Goal: Transaction & Acquisition: Purchase product/service

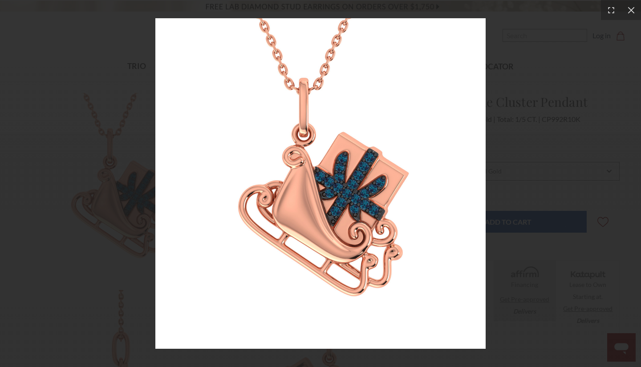
click at [515, 107] on div at bounding box center [320, 183] width 641 height 367
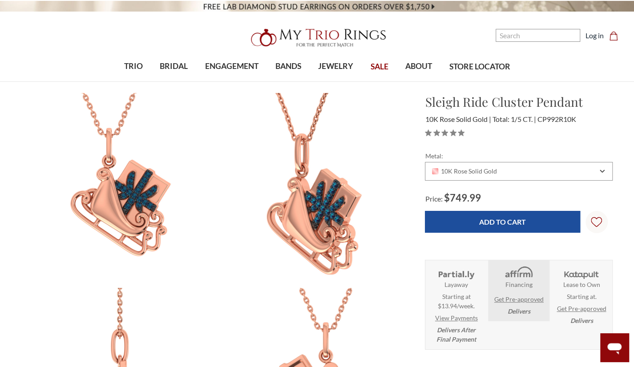
click at [326, 223] on img at bounding box center [313, 189] width 213 height 213
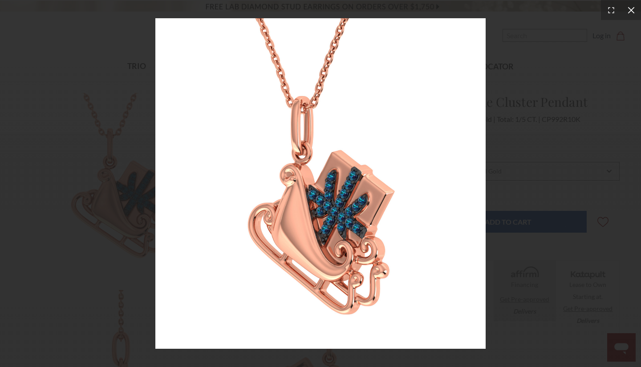
click at [625, 9] on div at bounding box center [631, 10] width 20 height 20
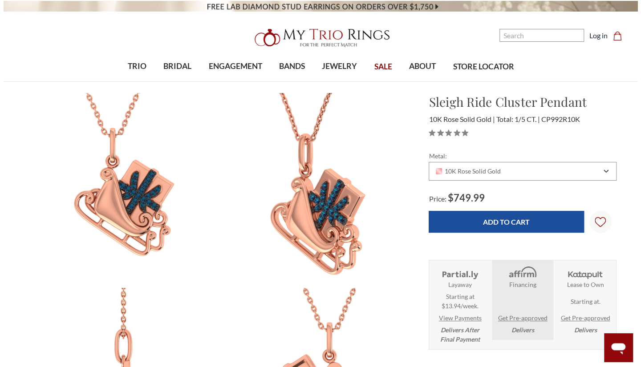
scroll to position [89, 0]
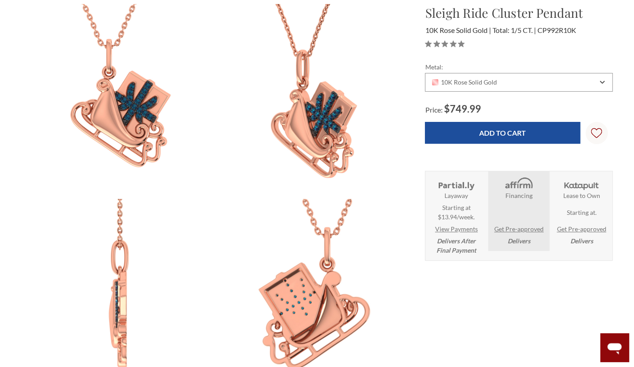
click at [300, 298] on img at bounding box center [313, 295] width 213 height 213
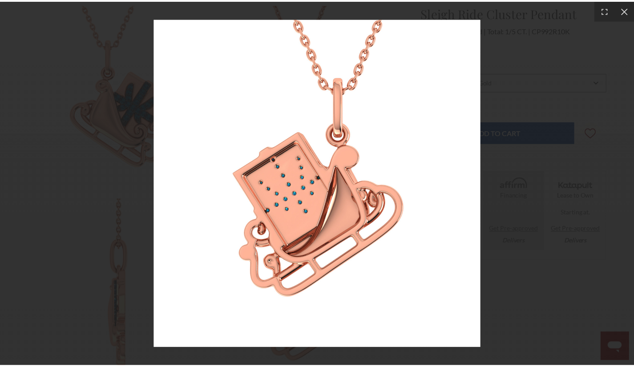
scroll to position [0, 0]
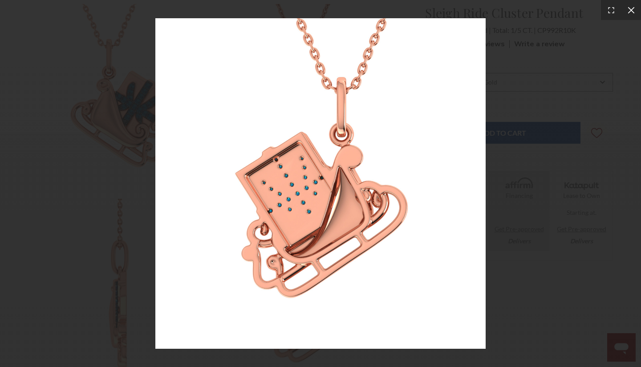
click at [630, 10] on icon at bounding box center [630, 10] width 7 height 7
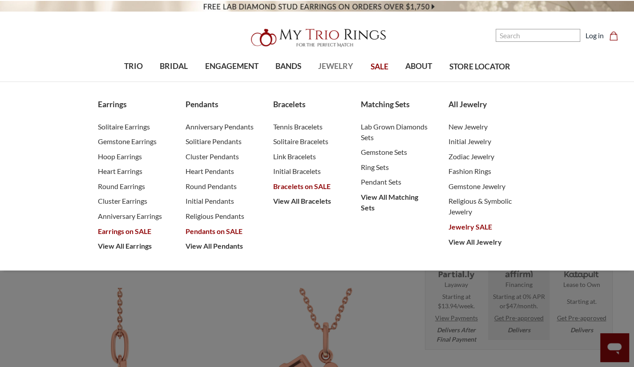
click at [588, 146] on div "Earrings Solitaire Earrings Gemstone Earrings Hoop Earrings Heart Earrings Roun…" at bounding box center [317, 176] width 634 height 189
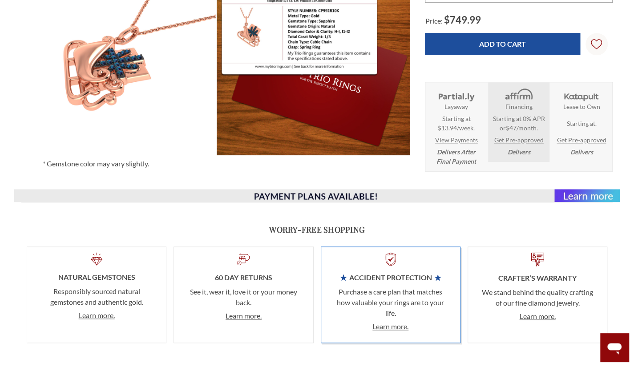
scroll to position [400, 0]
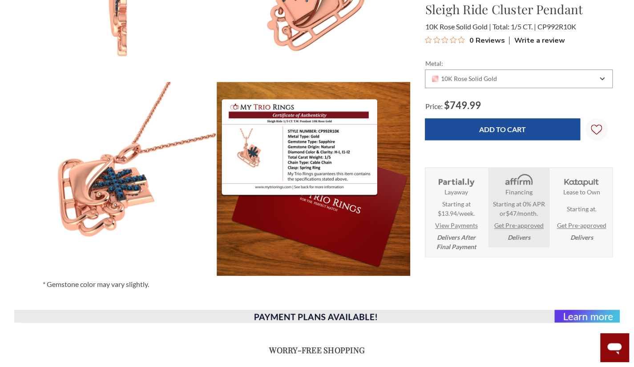
click at [106, 213] on img at bounding box center [118, 179] width 213 height 213
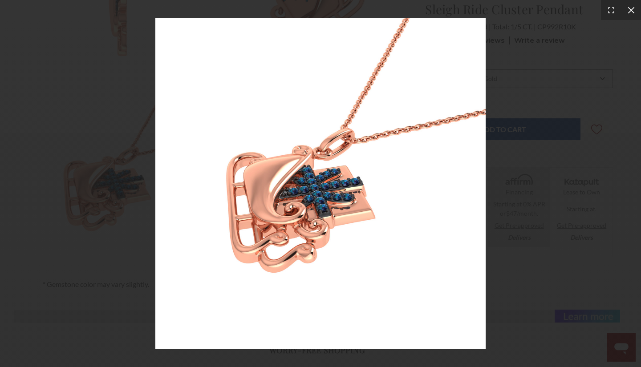
click at [629, 7] on icon at bounding box center [630, 10] width 9 height 9
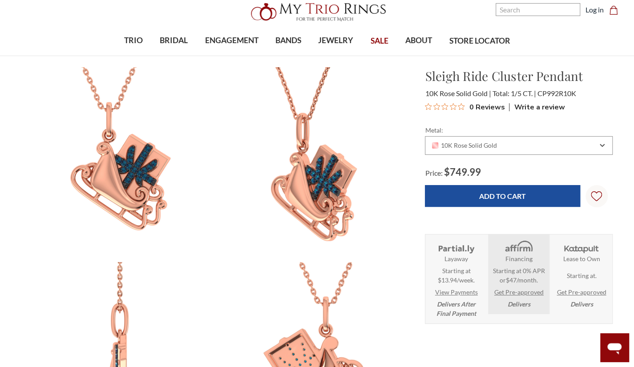
scroll to position [0, 0]
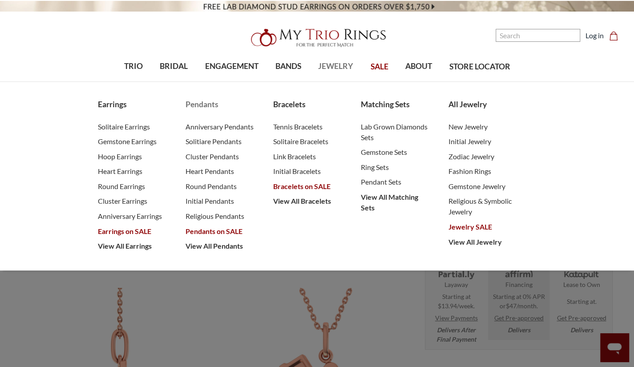
click at [198, 229] on span "Pendants on SALE" at bounding box center [220, 231] width 70 height 11
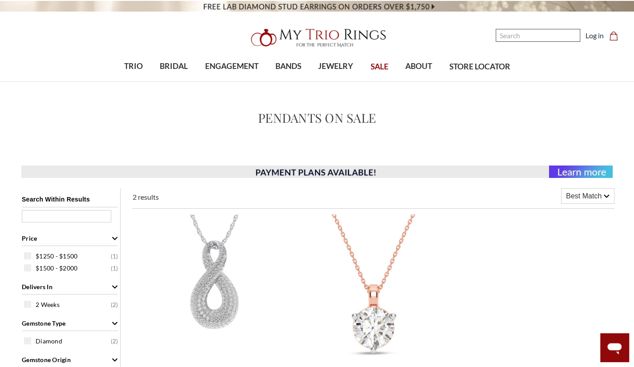
click at [557, 36] on input "Search" at bounding box center [538, 35] width 85 height 13
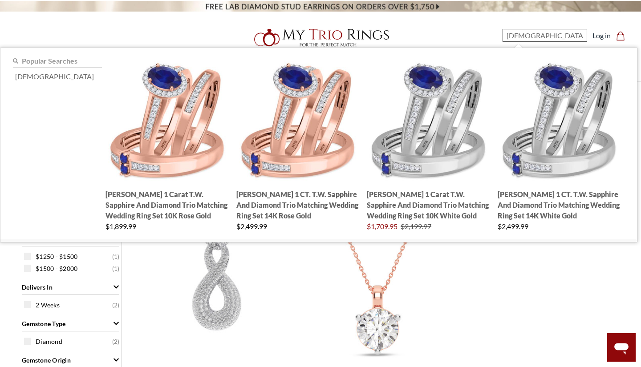
type input "christmas"
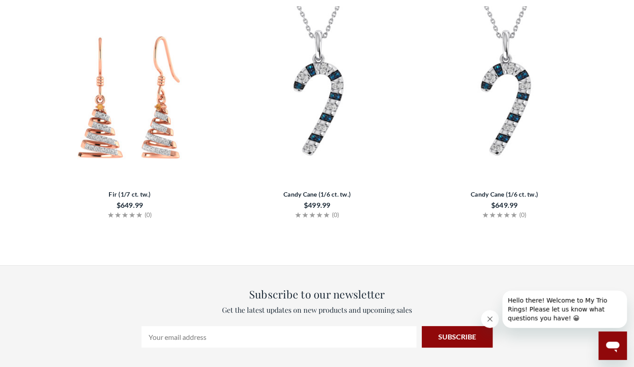
scroll to position [2180, 0]
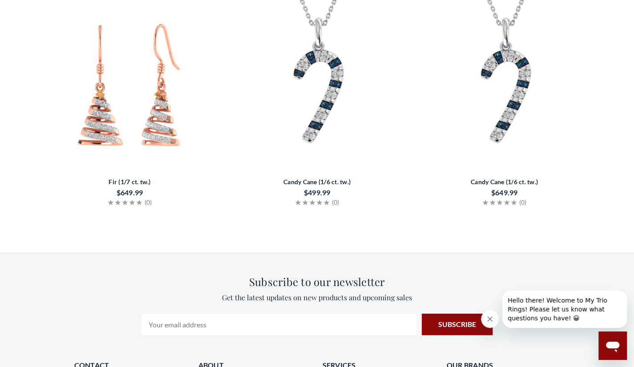
click at [312, 89] on img at bounding box center [317, 84] width 180 height 180
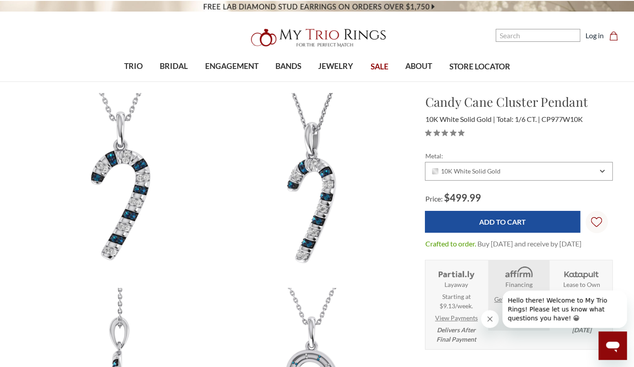
click at [125, 202] on img at bounding box center [118, 189] width 213 height 213
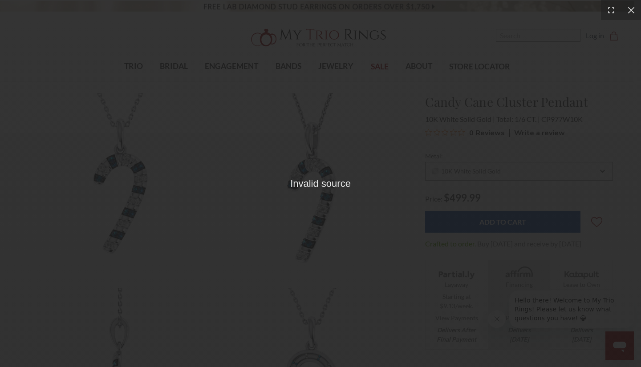
click at [314, 191] on div "Invalid source" at bounding box center [320, 183] width 60 height 15
click at [629, 10] on icon at bounding box center [630, 10] width 9 height 9
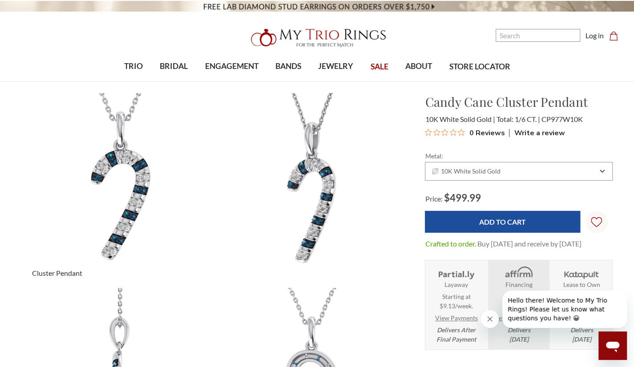
click at [108, 154] on img at bounding box center [118, 189] width 213 height 213
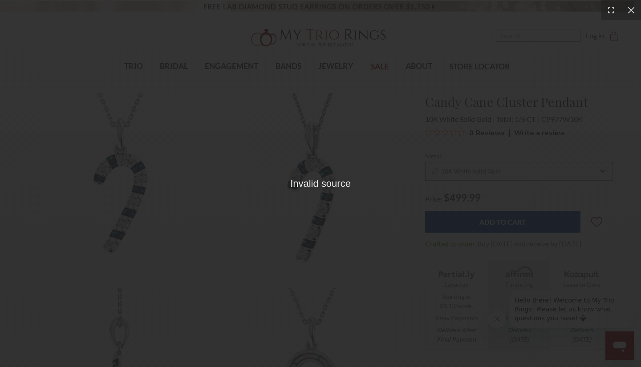
click at [325, 194] on div "Invalid source" at bounding box center [320, 183] width 641 height 367
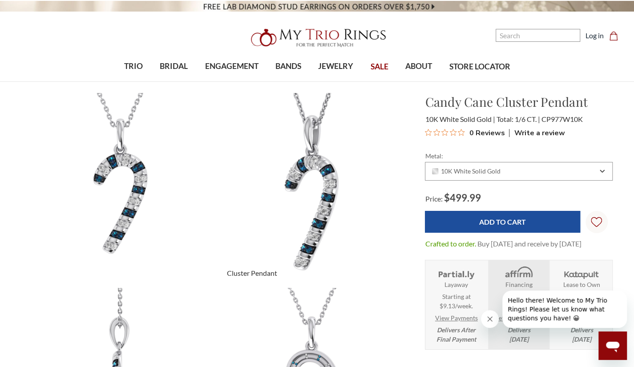
click at [330, 182] on img at bounding box center [313, 189] width 213 height 213
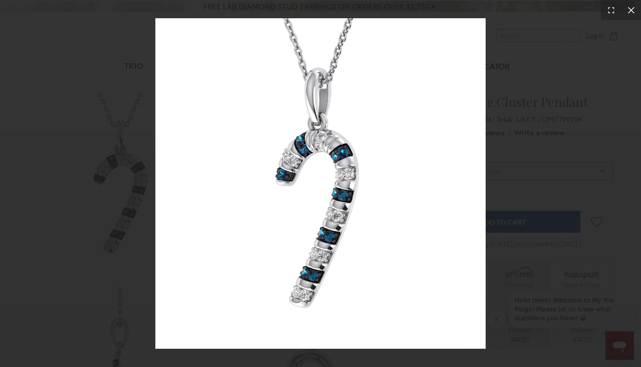
click at [633, 8] on icon at bounding box center [630, 10] width 9 height 9
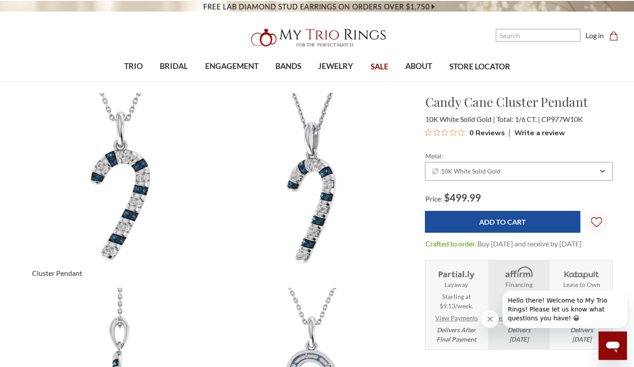
click at [134, 188] on img at bounding box center [118, 189] width 213 height 213
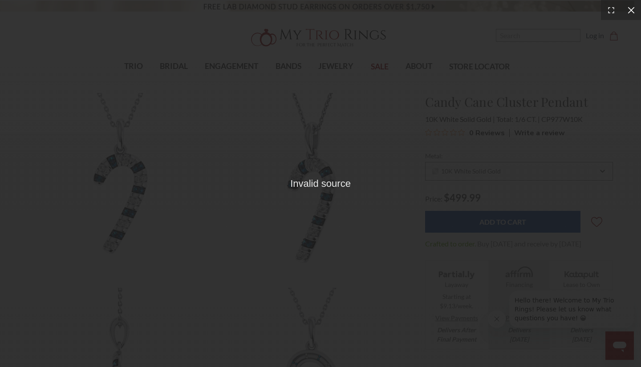
click at [631, 8] on icon at bounding box center [630, 10] width 9 height 9
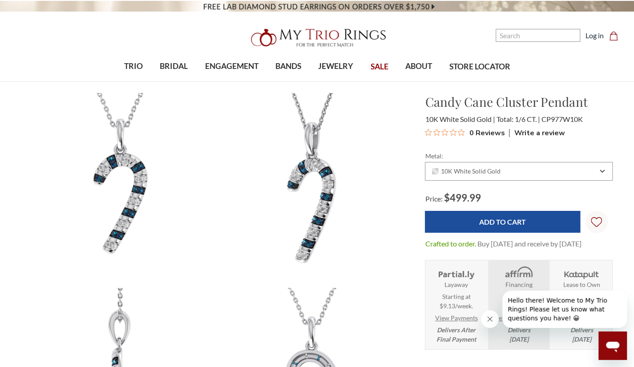
scroll to position [222, 0]
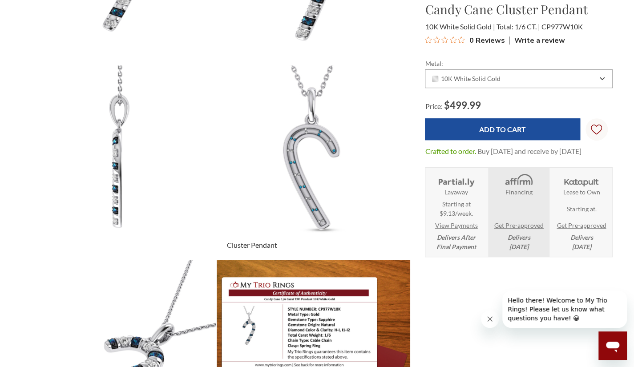
click at [312, 162] on img at bounding box center [313, 162] width 213 height 213
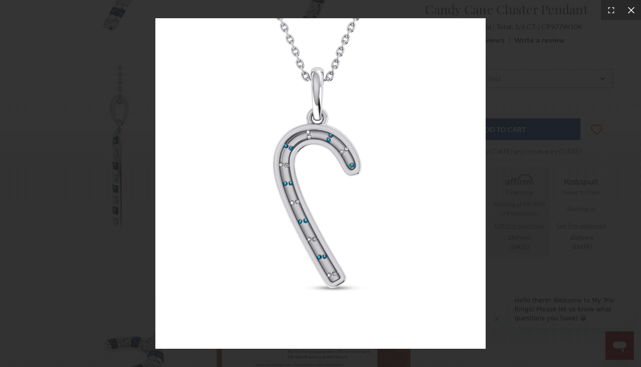
click at [629, 12] on icon at bounding box center [630, 10] width 9 height 9
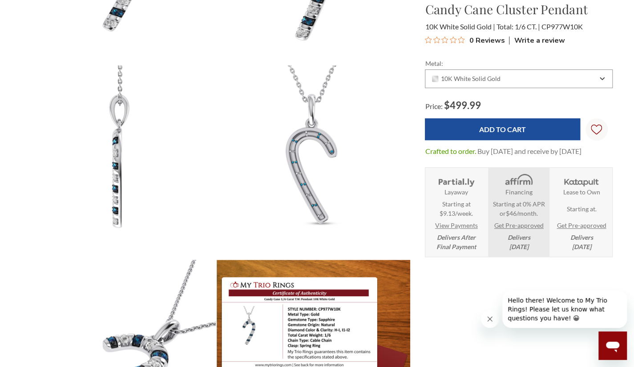
click at [144, 335] on img at bounding box center [118, 356] width 213 height 213
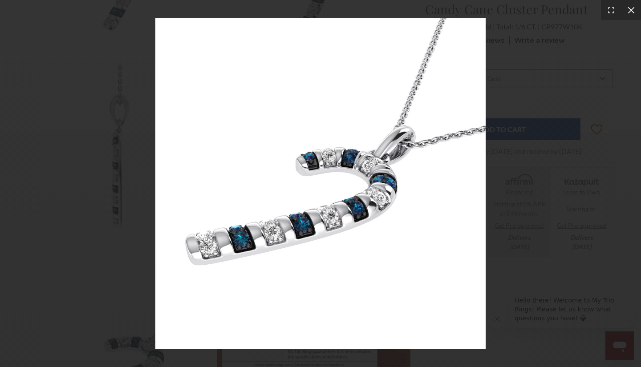
click at [633, 10] on icon at bounding box center [630, 10] width 9 height 9
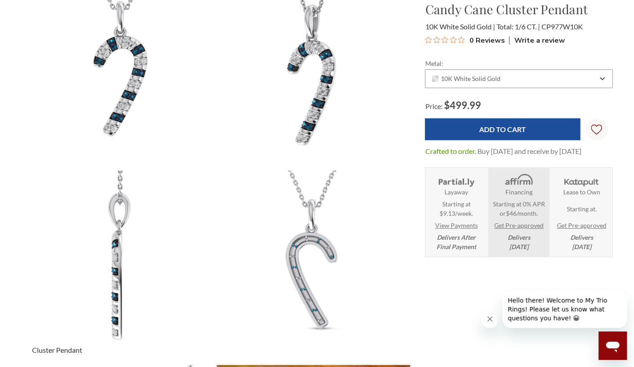
scroll to position [89, 0]
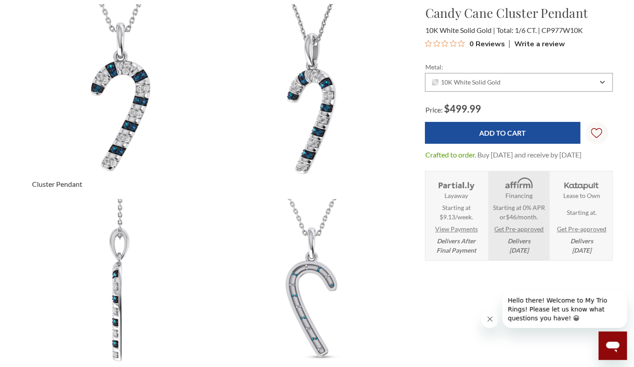
click at [117, 121] on img at bounding box center [118, 100] width 213 height 213
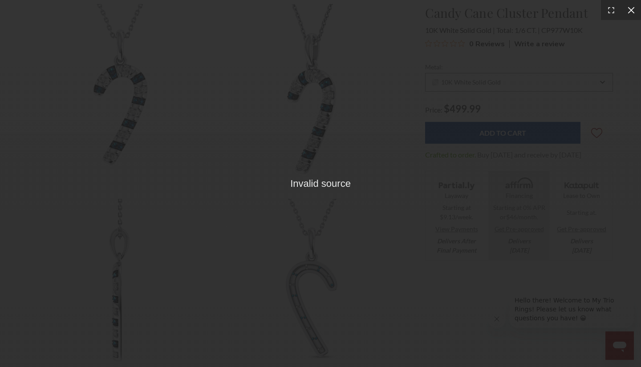
click at [633, 10] on icon at bounding box center [630, 10] width 9 height 9
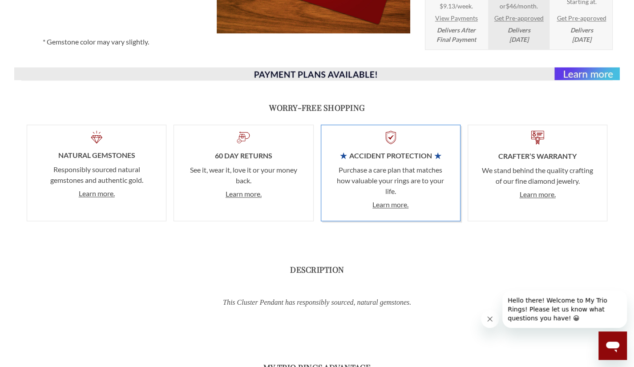
scroll to position [667, 0]
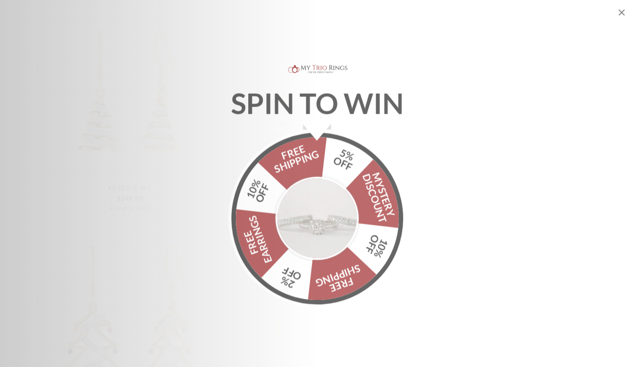
scroll to position [1484, 0]
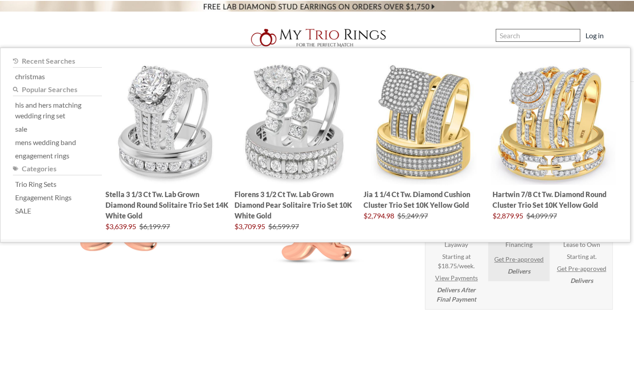
click at [516, 38] on input "Search" at bounding box center [538, 35] width 85 height 13
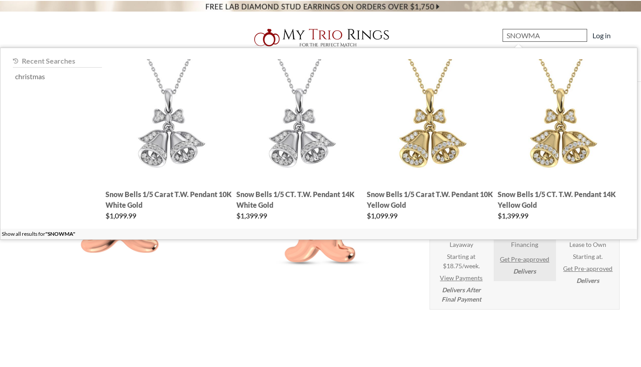
type input "SNOWMAN"
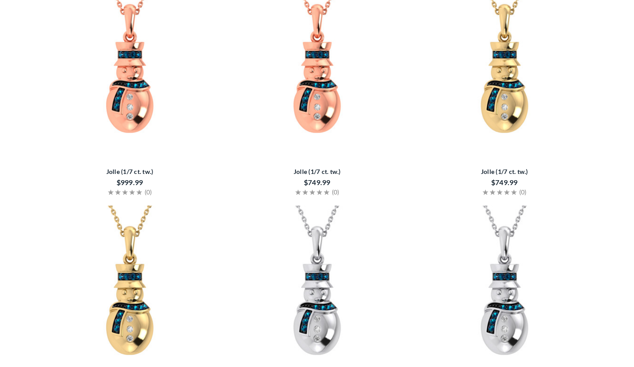
scroll to position [89, 0]
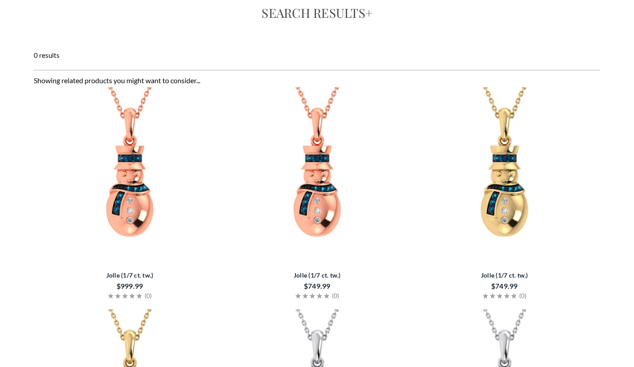
click at [504, 178] on img at bounding box center [504, 177] width 180 height 180
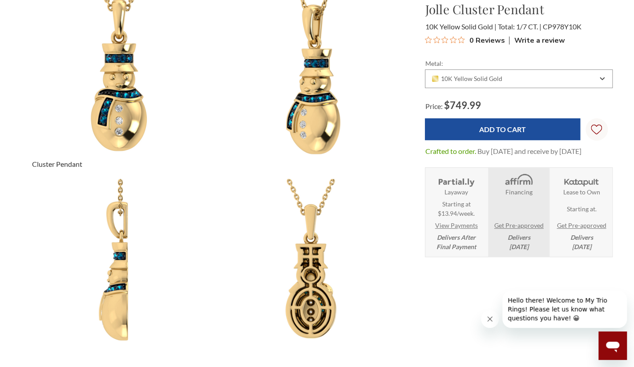
scroll to position [89, 0]
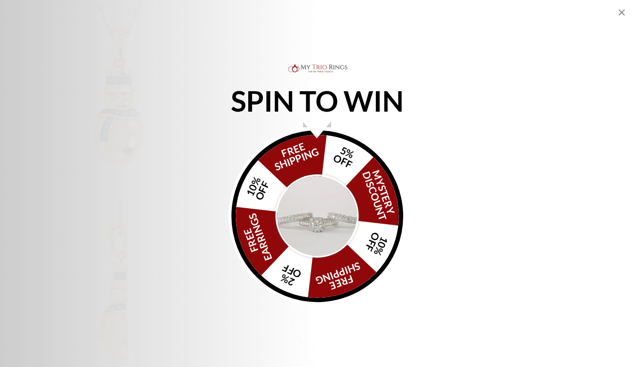
click at [620, 10] on icon "Close popup" at bounding box center [621, 12] width 11 height 11
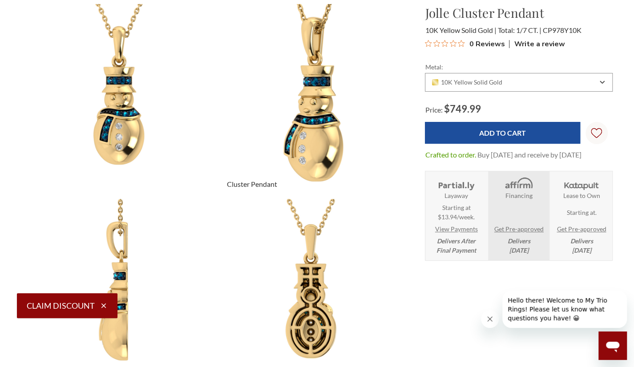
click at [302, 98] on img at bounding box center [313, 100] width 213 height 213
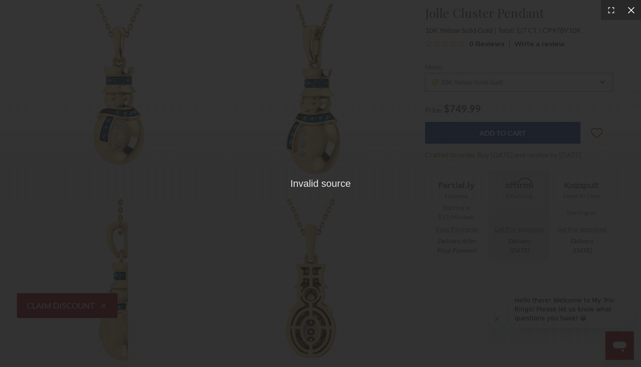
click at [630, 13] on icon at bounding box center [630, 10] width 9 height 9
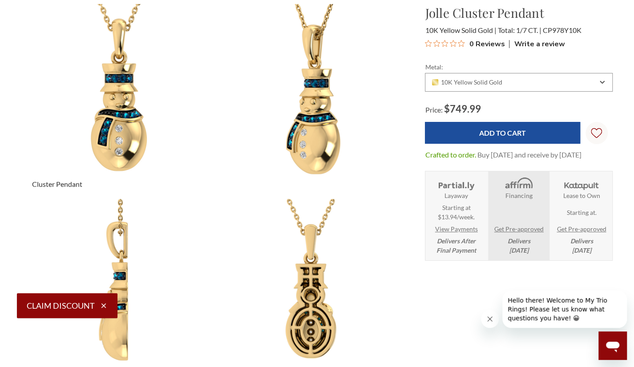
click at [111, 113] on img at bounding box center [118, 100] width 213 height 213
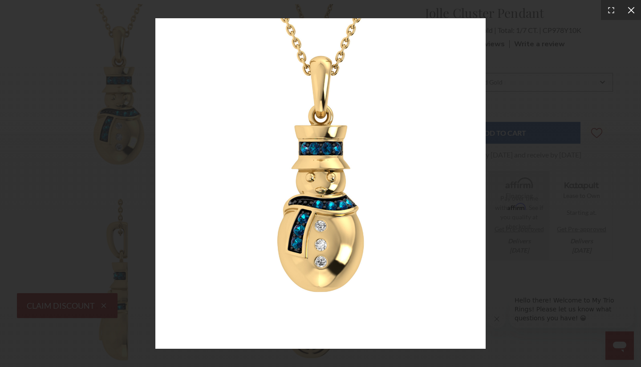
click at [632, 11] on icon at bounding box center [630, 10] width 7 height 7
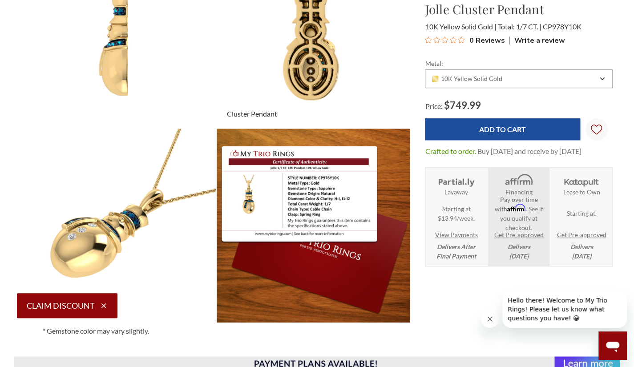
scroll to position [356, 0]
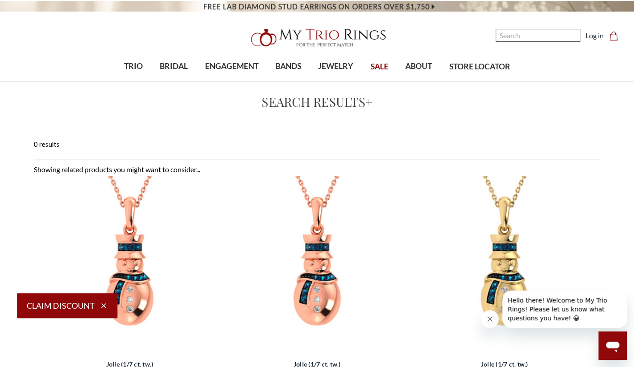
click at [513, 40] on input "Search" at bounding box center [538, 35] width 85 height 13
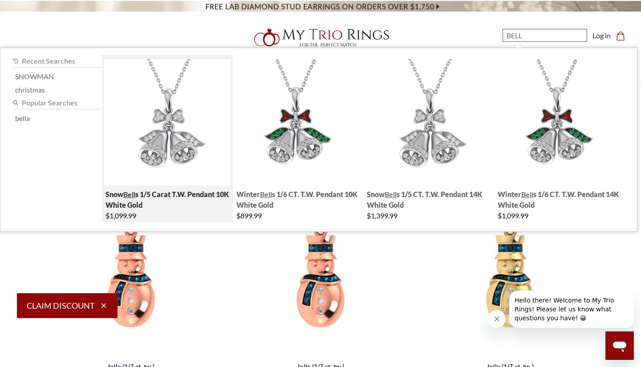
type input "BELL"
click at [182, 137] on img "; Total Products 4" at bounding box center [167, 122] width 126 height 126
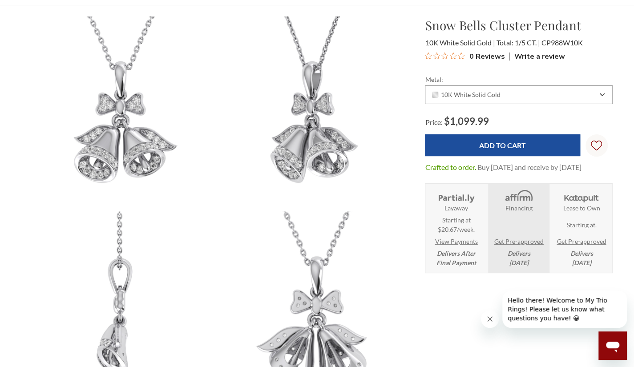
scroll to position [178, 0]
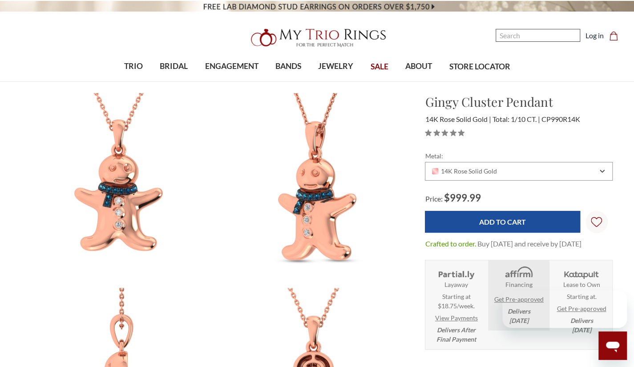
click at [530, 36] on input "Search" at bounding box center [538, 35] width 85 height 13
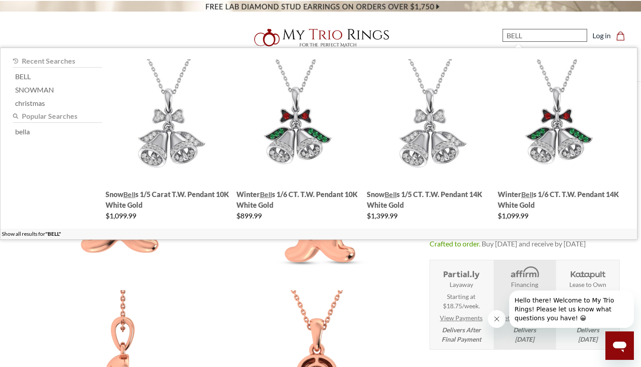
drag, startPoint x: 533, startPoint y: 39, endPoint x: 455, endPoint y: 40, distance: 77.9
click at [455, 40] on header "Toggle menu 0" at bounding box center [320, 41] width 641 height 82
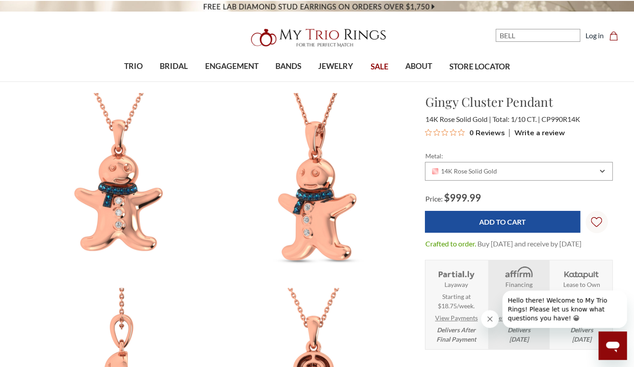
click at [528, 43] on nav "Search BELL Search Search Log in Cart Cart 0" at bounding box center [539, 30] width 177 height 60
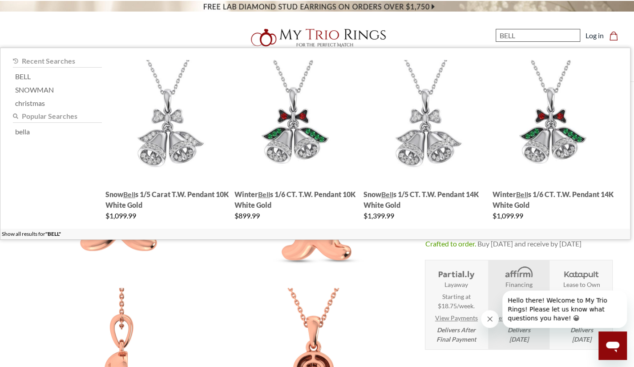
click at [532, 37] on input "BELL" at bounding box center [538, 35] width 85 height 13
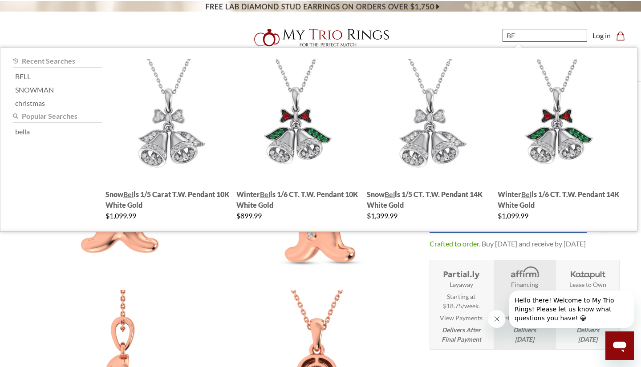
type input "B"
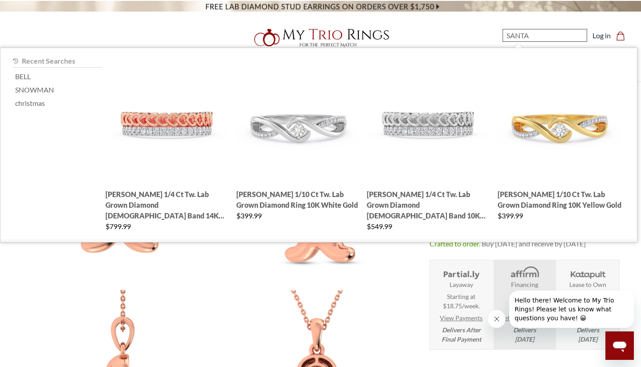
drag, startPoint x: 533, startPoint y: 36, endPoint x: 464, endPoint y: 33, distance: 69.5
click at [464, 33] on nav "Search SANTA Search Search Log in Cart Cart 0" at bounding box center [545, 30] width 179 height 60
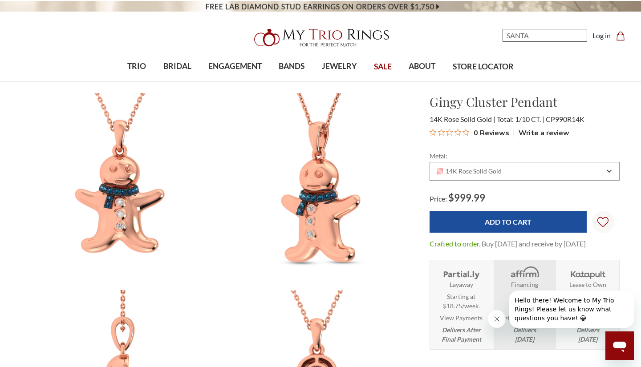
click at [537, 37] on input "SANTA" at bounding box center [544, 35] width 85 height 13
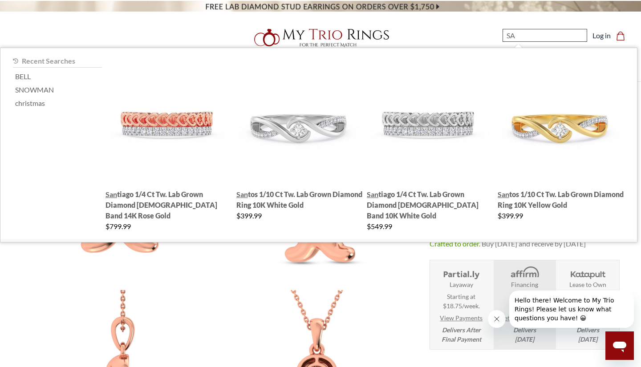
type input "S"
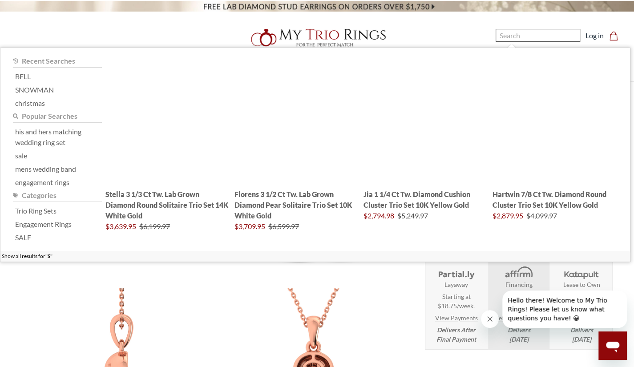
paste input "Reindeer"
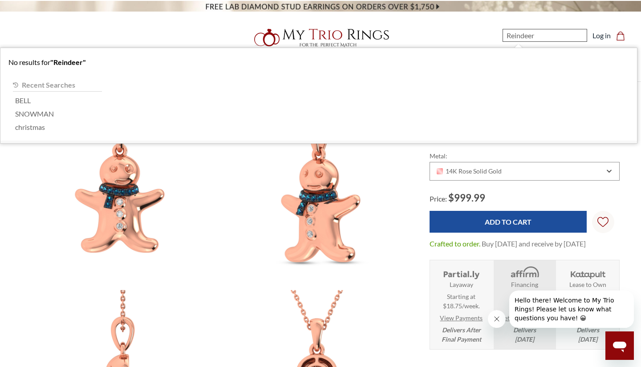
click at [545, 33] on input "Reindeer" at bounding box center [544, 35] width 85 height 13
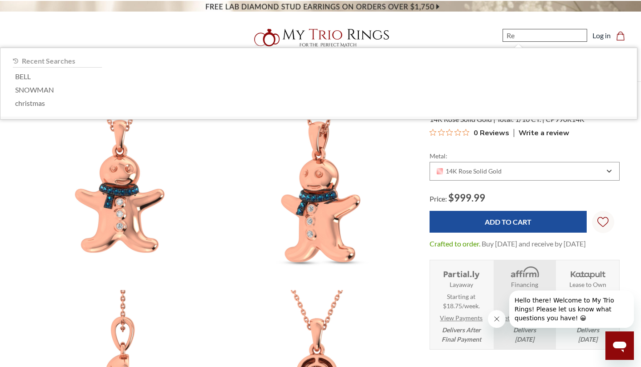
type input "R"
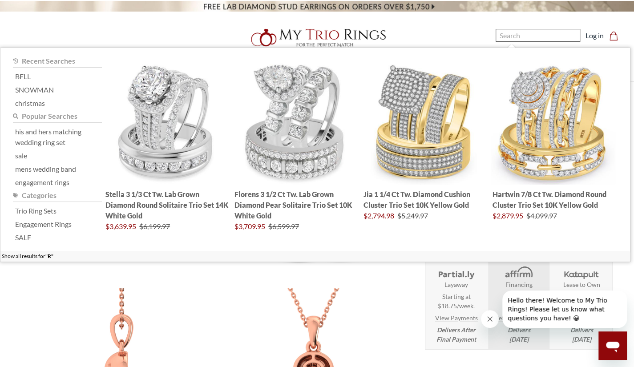
paste input "Stocking"
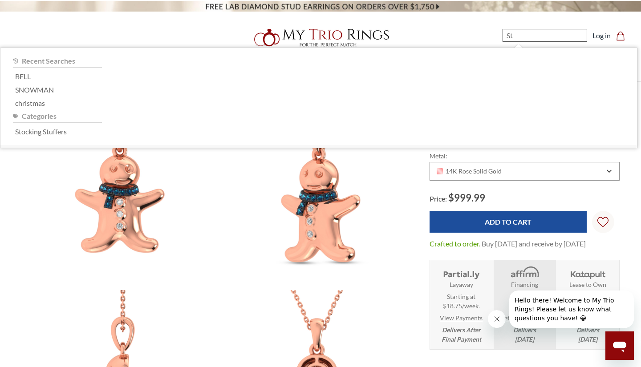
type input "S"
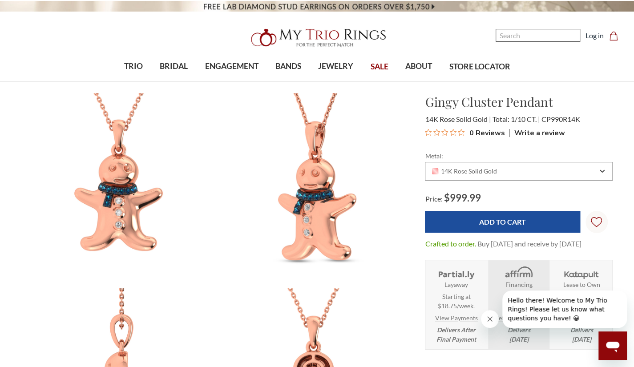
paste input "Wreath"
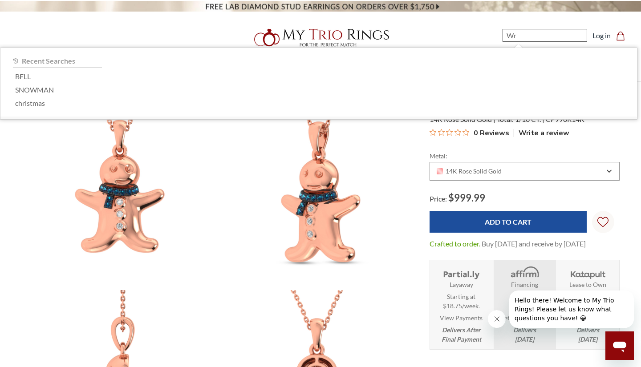
type input "W"
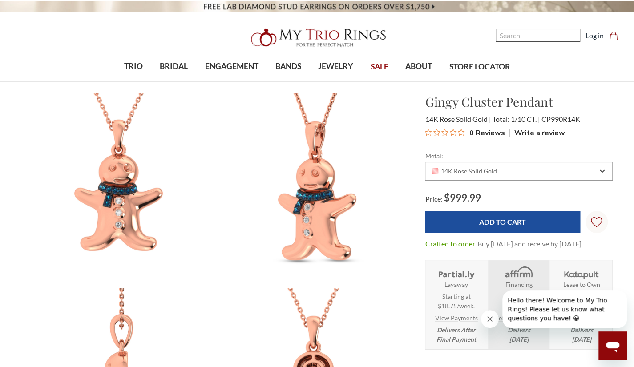
paste input "Present"
type input "Present"
